Goal: Transaction & Acquisition: Obtain resource

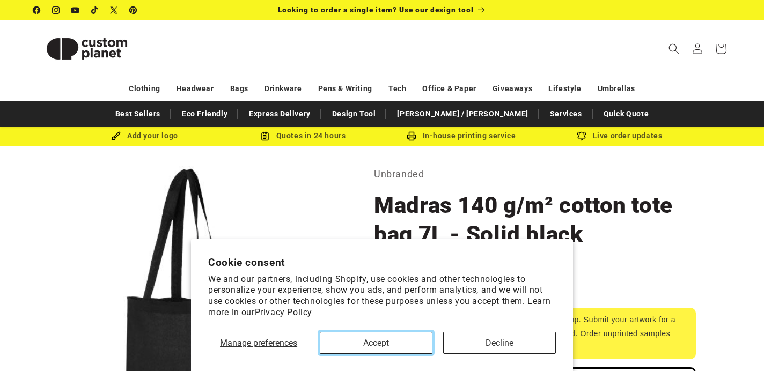
click at [398, 344] on button "Accept" at bounding box center [376, 343] width 113 height 22
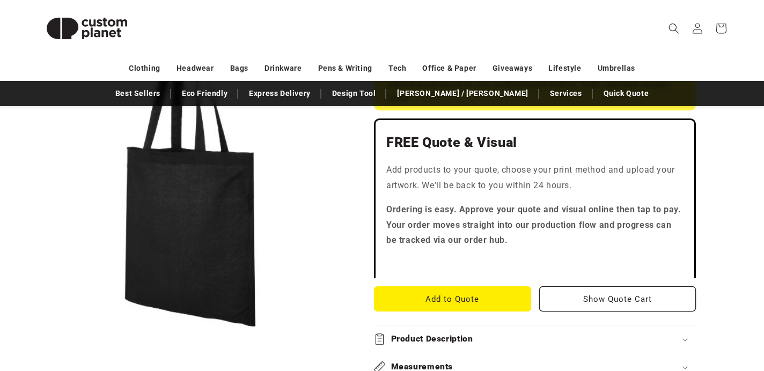
scroll to position [265, 0]
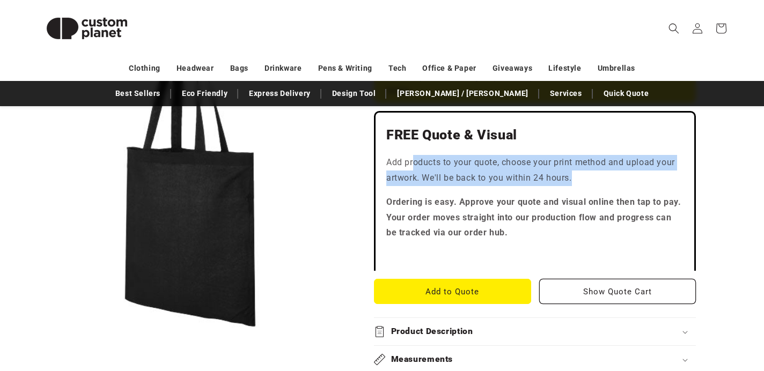
drag, startPoint x: 413, startPoint y: 166, endPoint x: 577, endPoint y: 179, distance: 164.2
click at [577, 179] on p "Add products to your quote, choose your print method and upload your artwork. W…" at bounding box center [535, 170] width 297 height 31
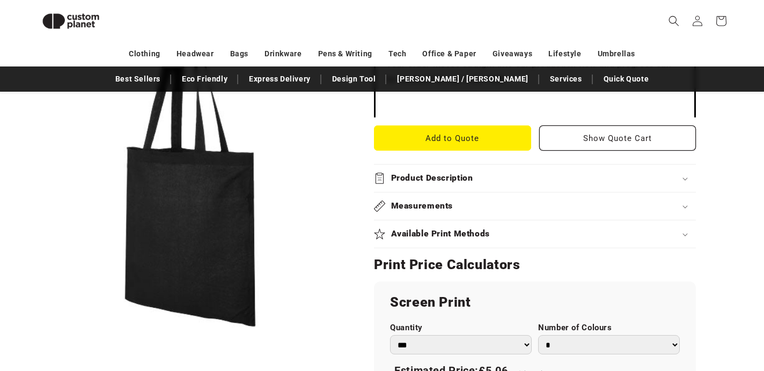
scroll to position [402, 0]
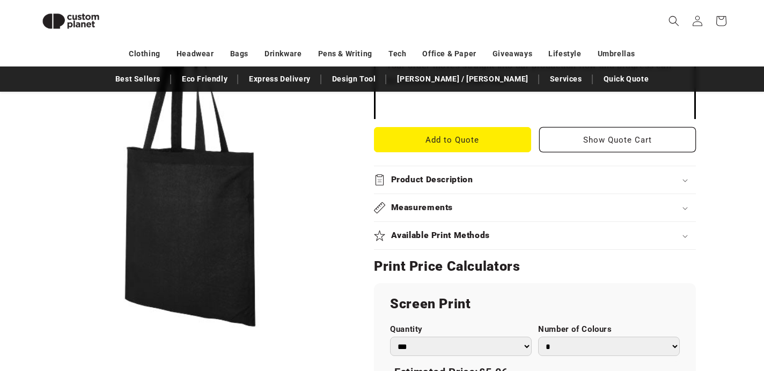
click at [492, 230] on div "Available Print Methods" at bounding box center [535, 235] width 322 height 11
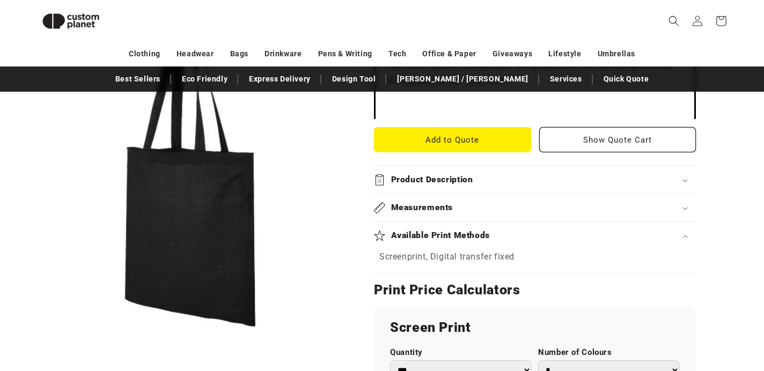
click at [493, 232] on div "Available Print Methods" at bounding box center [535, 235] width 322 height 11
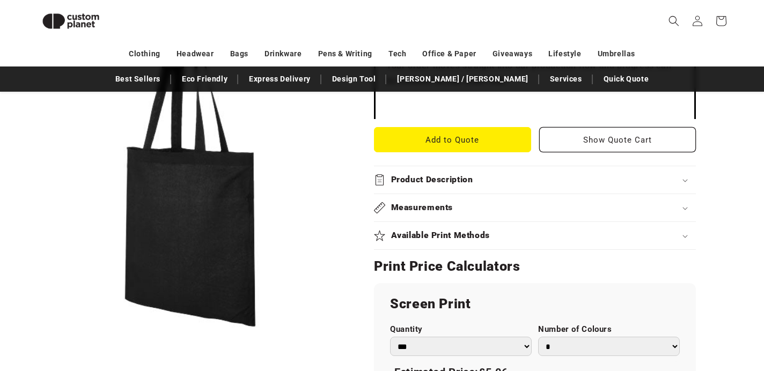
click at [489, 212] on div "Measurements" at bounding box center [535, 207] width 322 height 11
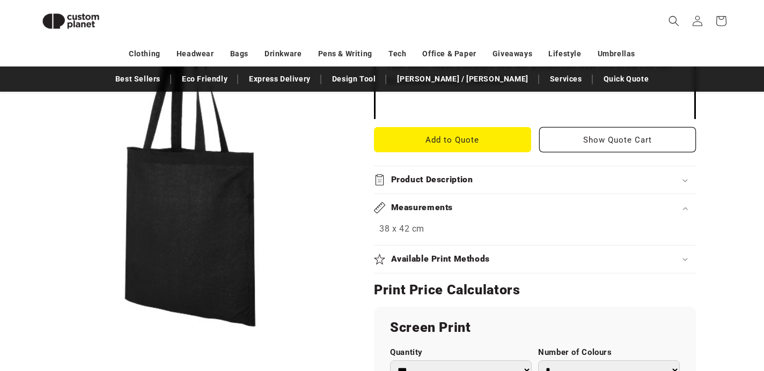
click at [489, 212] on div "Measurements" at bounding box center [535, 207] width 322 height 11
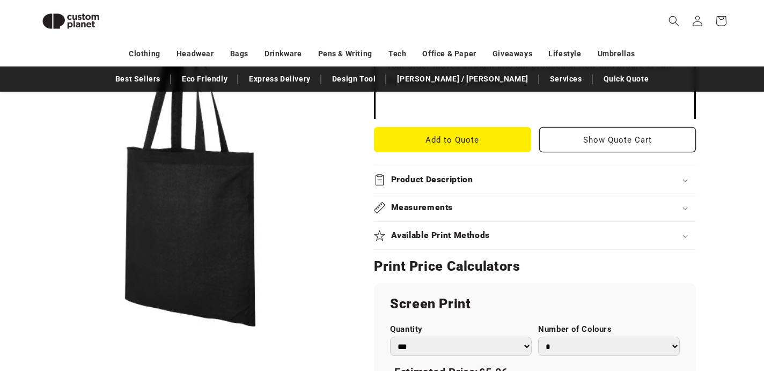
click at [485, 172] on summary "Product Description" at bounding box center [535, 179] width 322 height 27
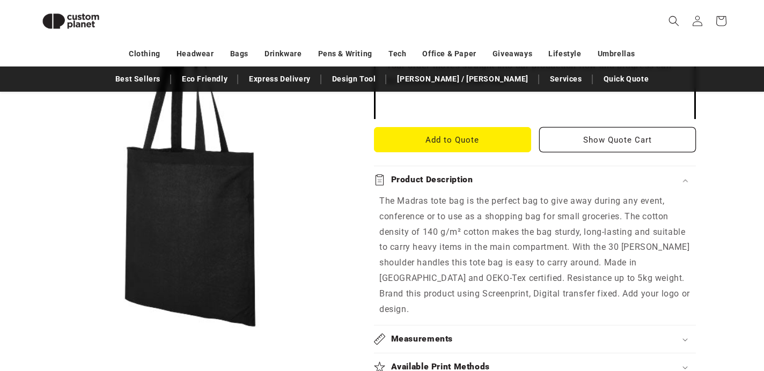
click at [485, 172] on summary "Product Description" at bounding box center [535, 179] width 322 height 27
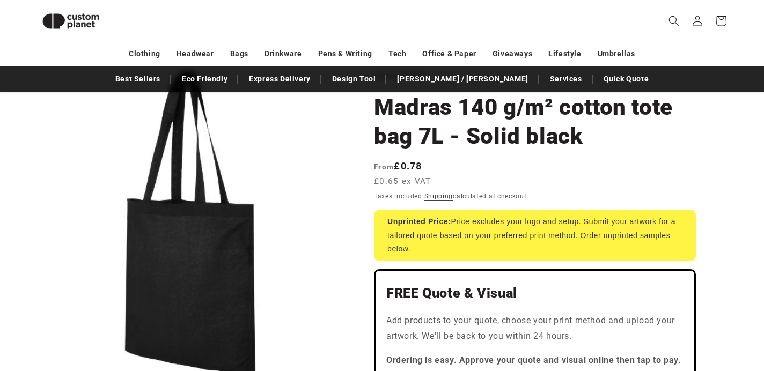
scroll to position [85, 0]
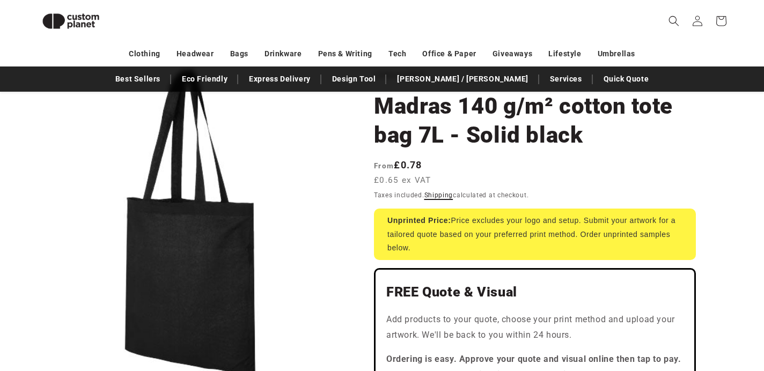
click at [435, 196] on link "Shipping" at bounding box center [439, 196] width 29 height 8
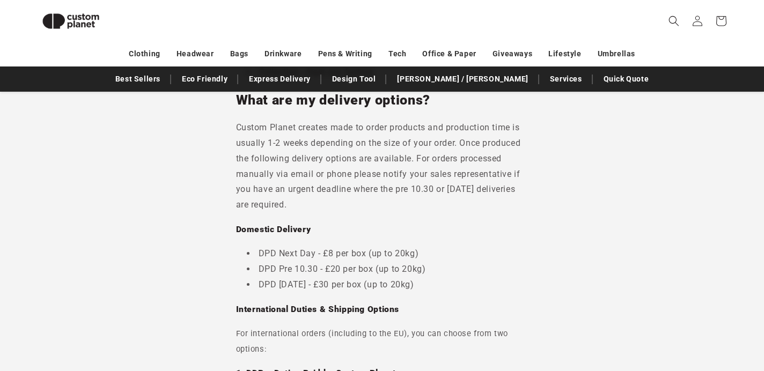
scroll to position [180, 0]
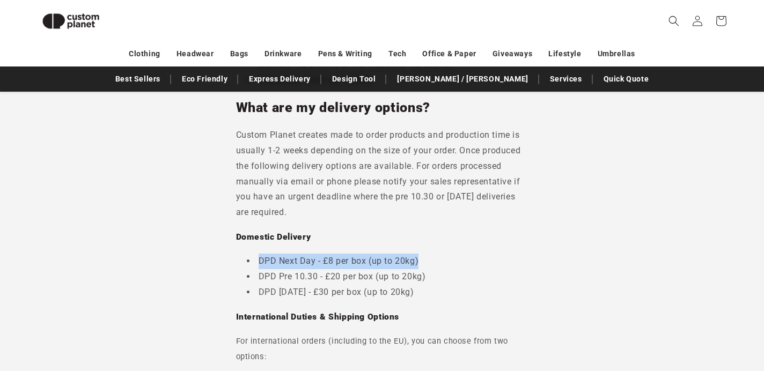
drag, startPoint x: 256, startPoint y: 261, endPoint x: 439, endPoint y: 254, distance: 183.2
click at [439, 254] on li "DPD Next Day - £8 per box (up to 20kg)" at bounding box center [388, 262] width 282 height 16
drag, startPoint x: 426, startPoint y: 260, endPoint x: 213, endPoint y: 257, distance: 213.1
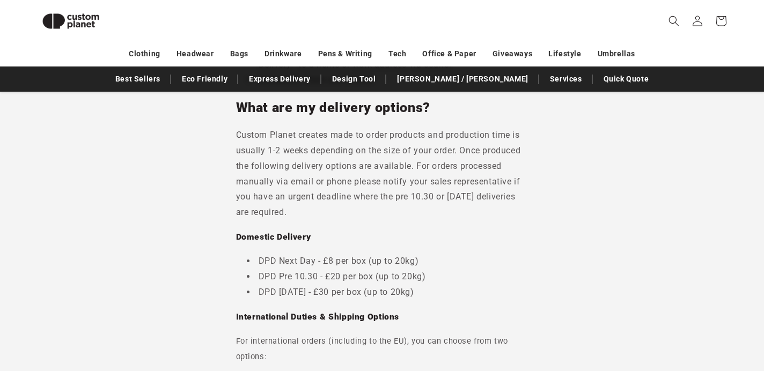
click at [336, 269] on li "DPD Pre 10.30 - £20 per box (up to 20kg)" at bounding box center [388, 277] width 282 height 16
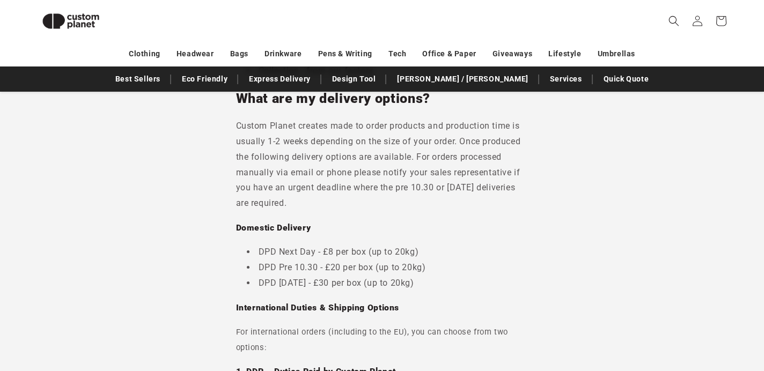
scroll to position [189, 0]
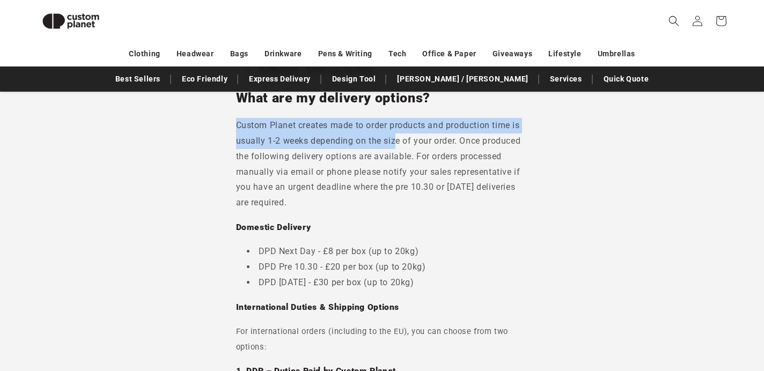
drag, startPoint x: 260, startPoint y: 120, endPoint x: 397, endPoint y: 140, distance: 138.2
click at [397, 140] on p "Custom Planet creates made to order products and production time is usually 1-2…" at bounding box center [382, 164] width 293 height 93
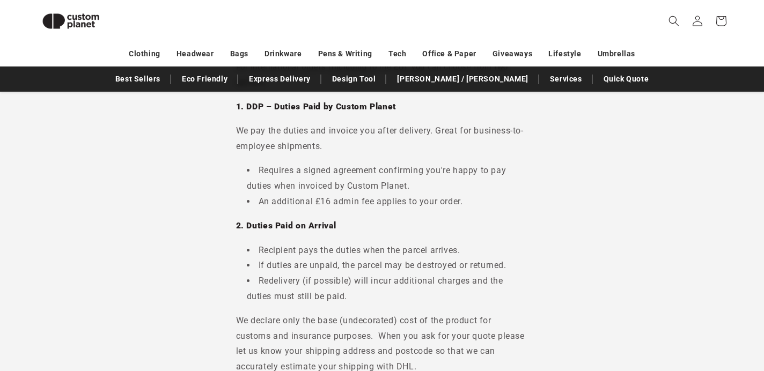
scroll to position [453, 0]
drag, startPoint x: 259, startPoint y: 203, endPoint x: 417, endPoint y: 202, distance: 157.3
click at [417, 202] on li "An additional £16 admin fee applies to your order." at bounding box center [388, 203] width 282 height 16
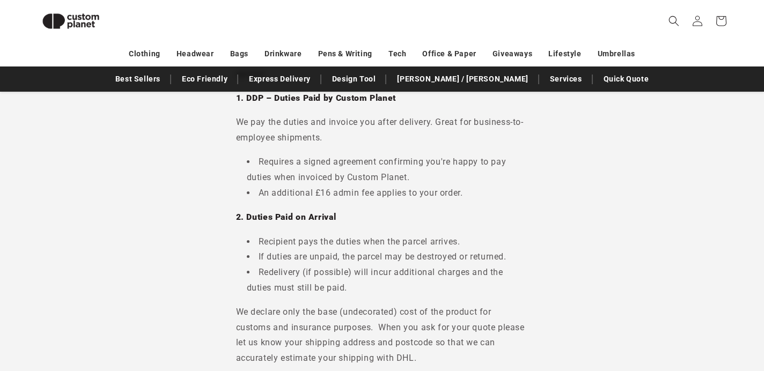
scroll to position [533, 0]
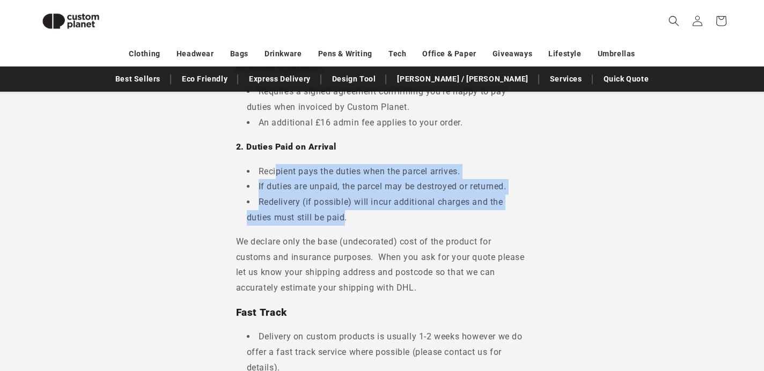
drag, startPoint x: 278, startPoint y: 170, endPoint x: 350, endPoint y: 225, distance: 91.2
click at [350, 225] on ul "Recipient pays the duties when the parcel arrives. If duties are unpaid, the pa…" at bounding box center [382, 195] width 293 height 62
click at [350, 225] on li "Redelivery (if possible) will incur additional charges and the duties must stil…" at bounding box center [388, 210] width 282 height 31
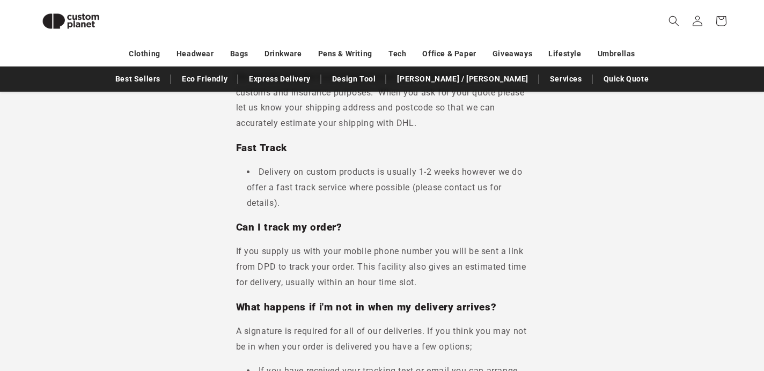
scroll to position [697, 0]
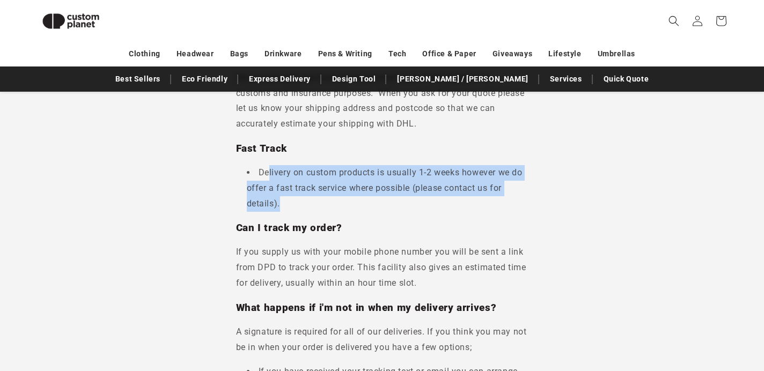
drag, startPoint x: 269, startPoint y: 171, endPoint x: 397, endPoint y: 202, distance: 131.5
click at [397, 202] on li "Delivery on custom products is usually 1-2 weeks however we do offer a fast tra…" at bounding box center [388, 188] width 282 height 46
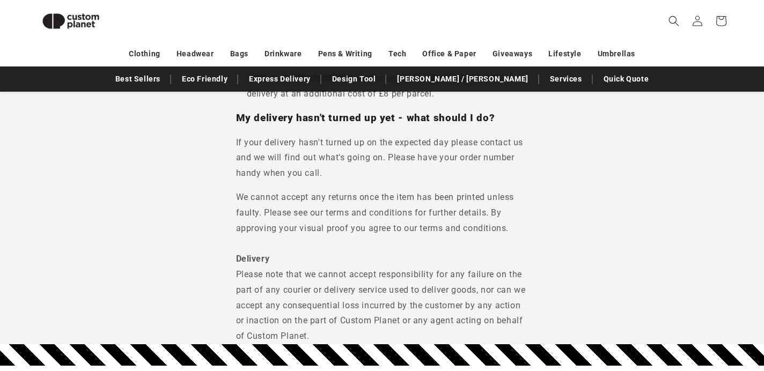
scroll to position [1211, 0]
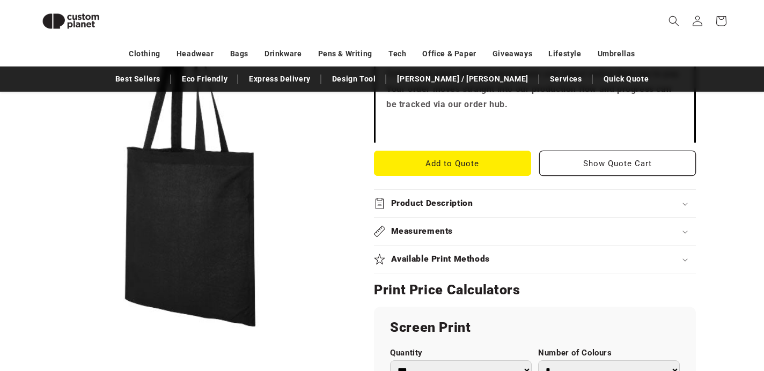
scroll to position [376, 0]
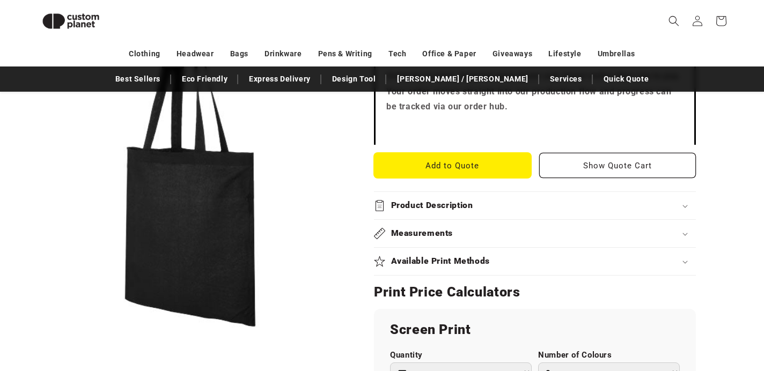
click at [477, 165] on button "Add to Quote" at bounding box center [452, 165] width 157 height 25
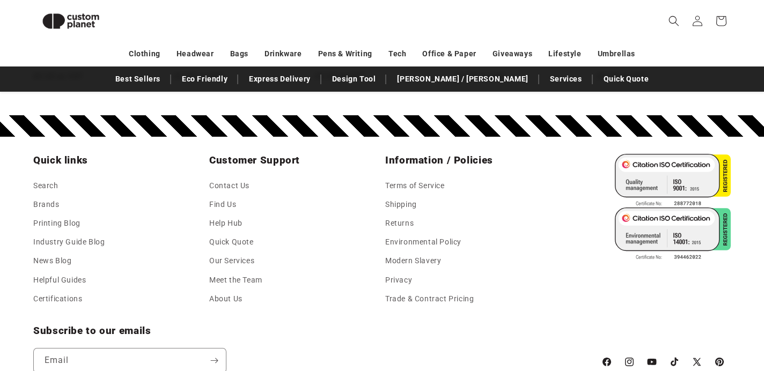
scroll to position [1499, 0]
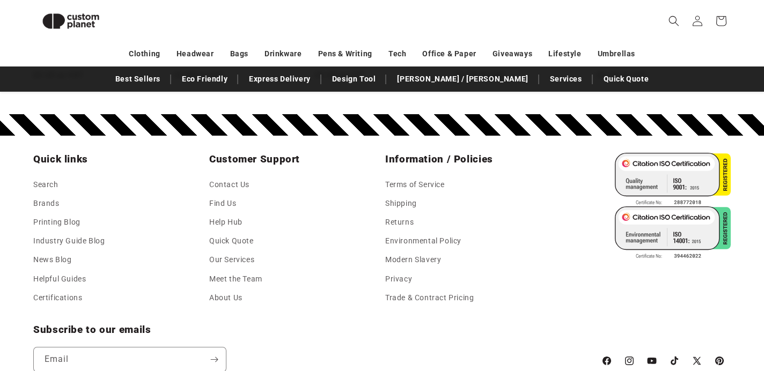
click at [608, 5] on header "Search My Account / Order Progress Cart Clothing Clothing T-shirts" at bounding box center [382, 21] width 752 height 42
click at [545, 13] on header "Search My Account / Order Progress Cart Clothing Clothing T-shirts" at bounding box center [382, 21] width 752 height 42
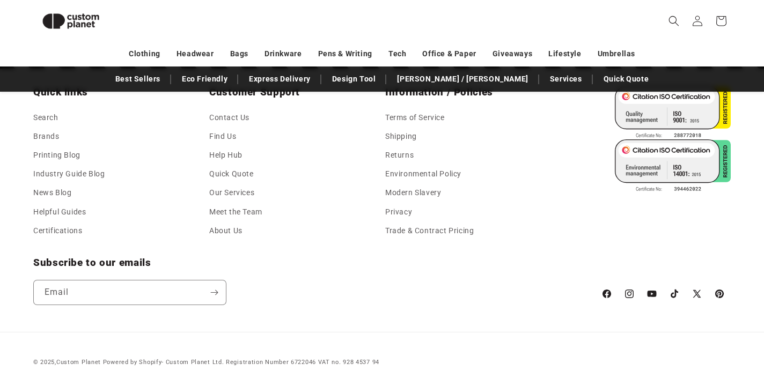
scroll to position [1583, 0]
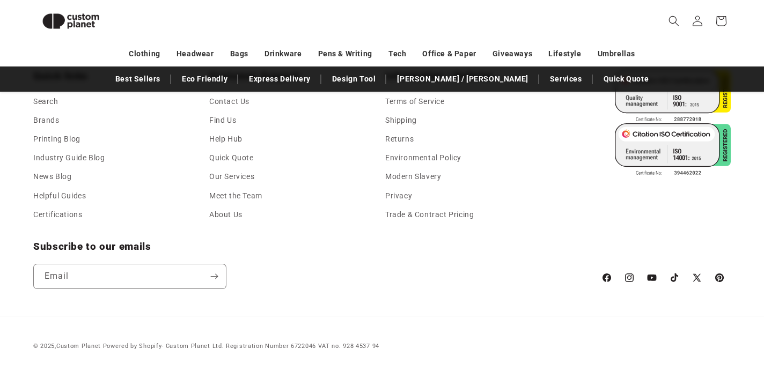
click at [546, 11] on header "Search My Account / Order Progress Cart Clothing Clothing T-shirts" at bounding box center [382, 21] width 752 height 42
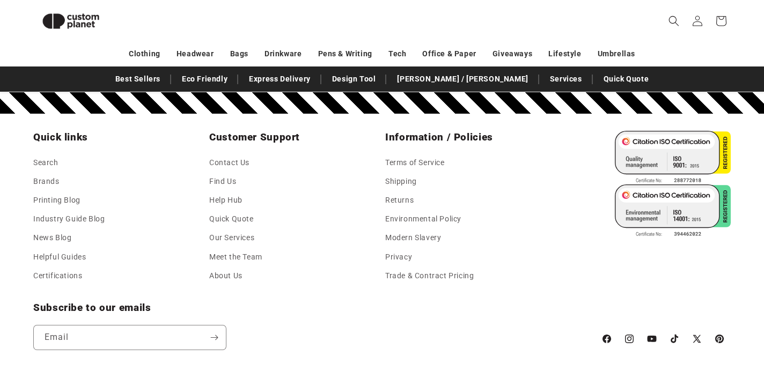
scroll to position [1520, 0]
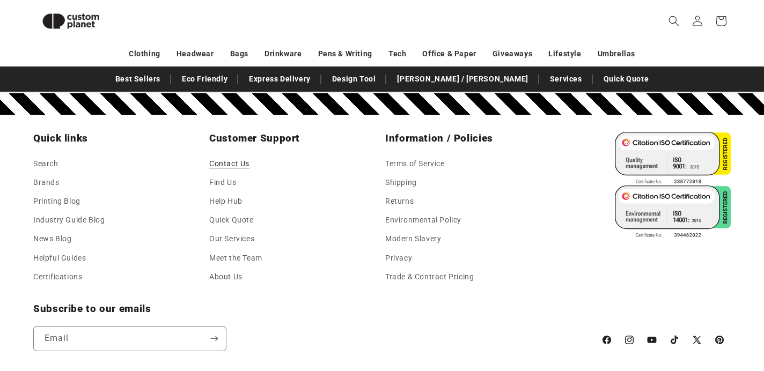
click at [229, 169] on link "Contact Us" at bounding box center [229, 165] width 40 height 16
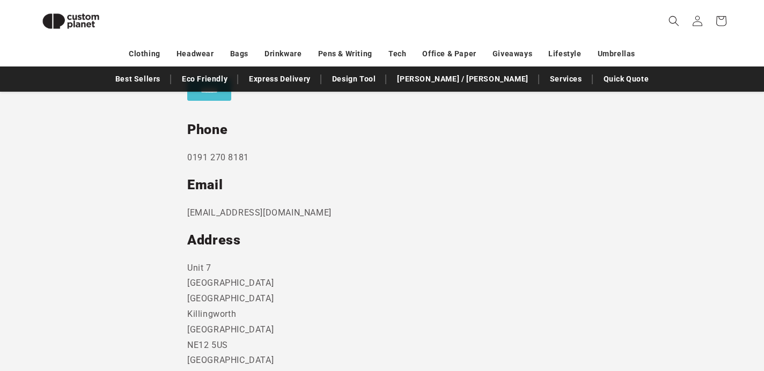
scroll to position [537, 0]
drag, startPoint x: 186, startPoint y: 156, endPoint x: 308, endPoint y: 150, distance: 122.5
click at [308, 150] on section "Send us a message and someone will get back to you within 24 hours. Phone 0191 …" at bounding box center [382, 129] width 764 height 586
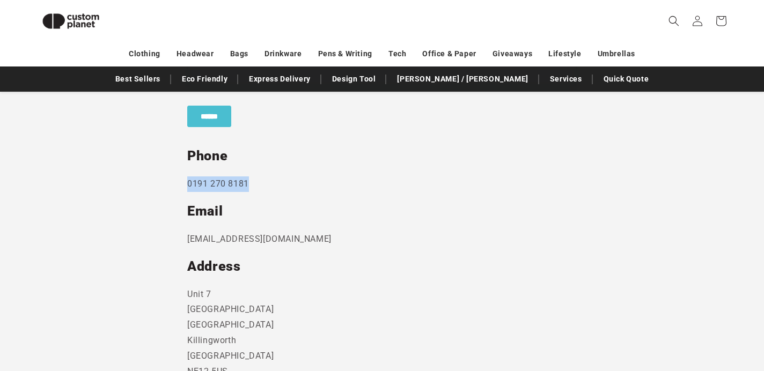
scroll to position [511, 0]
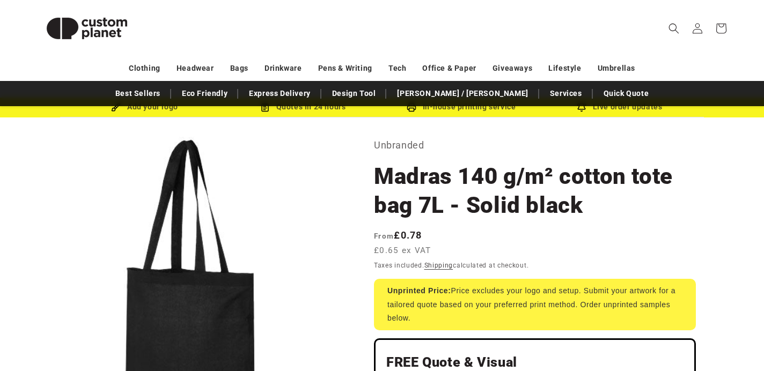
scroll to position [30, 0]
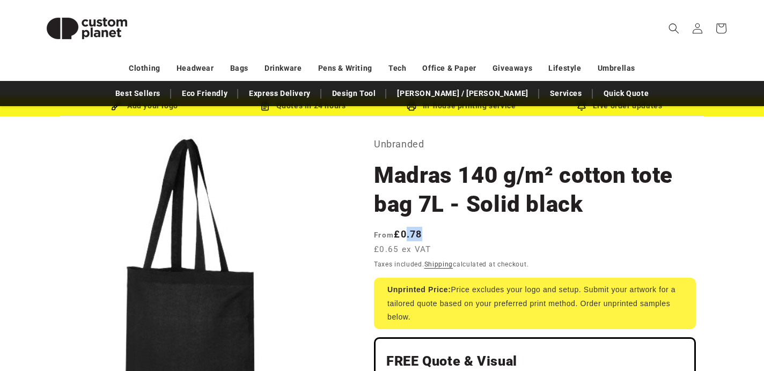
drag, startPoint x: 408, startPoint y: 234, endPoint x: 434, endPoint y: 236, distance: 26.4
click at [434, 236] on span "From £0.78 £0.65 ex VAT" at bounding box center [405, 241] width 63 height 29
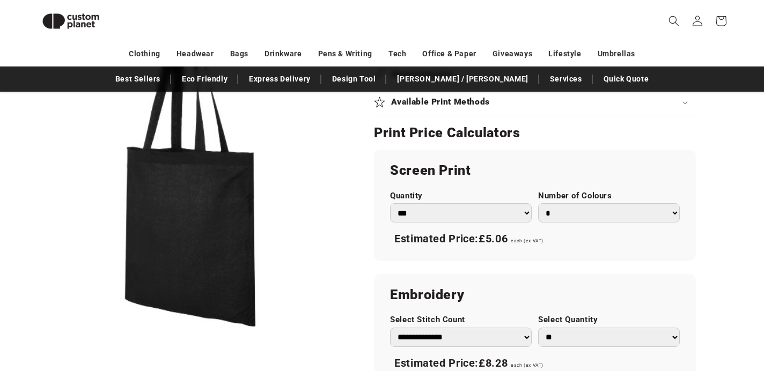
scroll to position [534, 0]
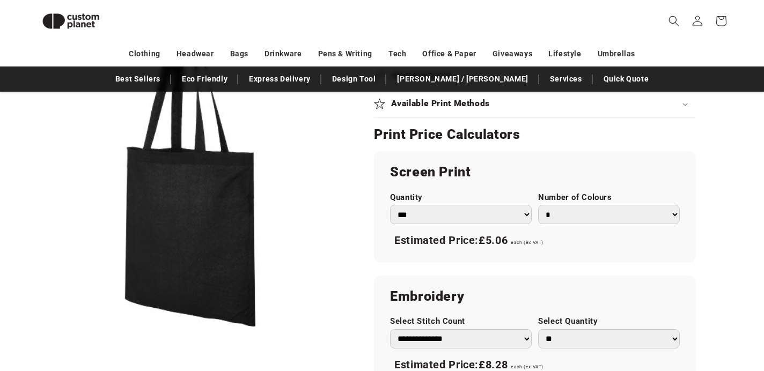
click at [525, 215] on select "*** *** *** **** **** **** ***** *****" at bounding box center [461, 215] width 142 height 20
click at [573, 215] on select "* * * * * * *" at bounding box center [609, 215] width 142 height 20
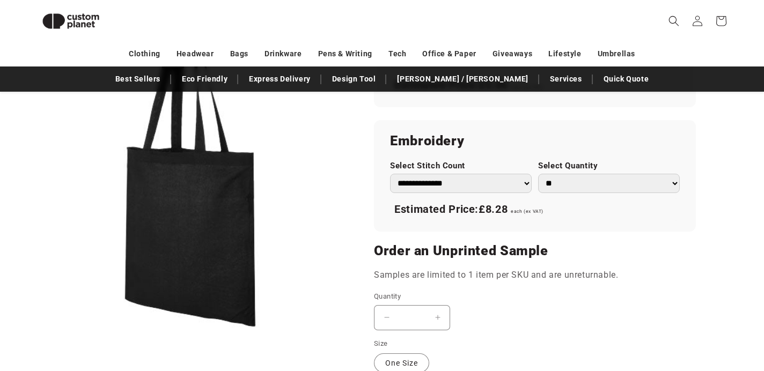
scroll to position [690, 0]
click at [529, 185] on select "**********" at bounding box center [461, 183] width 142 height 20
click at [588, 180] on select "** ** *** *** *** **** **** ****" at bounding box center [609, 183] width 142 height 20
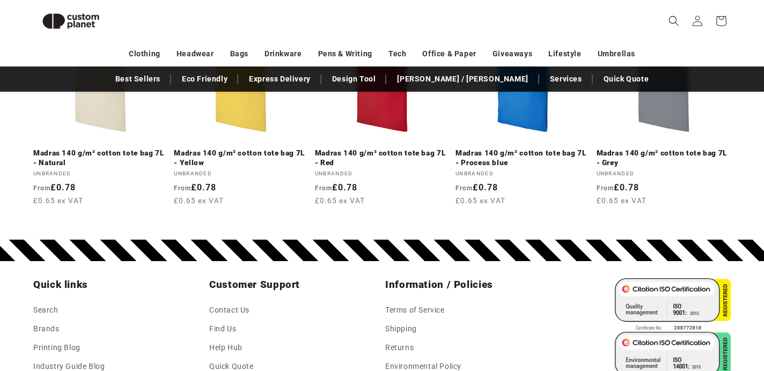
scroll to position [1583, 0]
